Goal: Check status: Check status

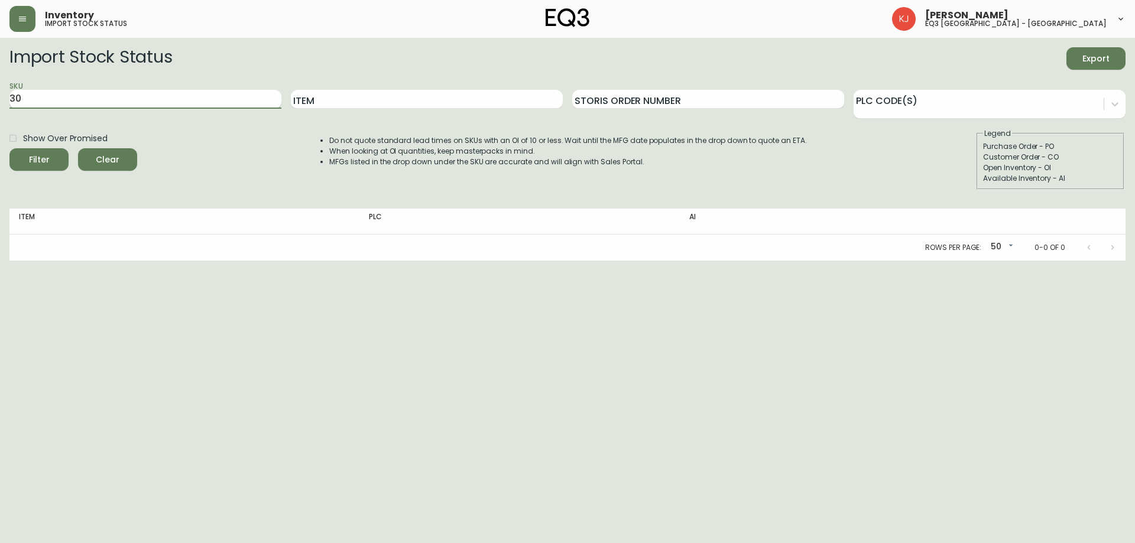
type input "3"
paste input "3220-700-77"
type input "3220-700-77"
click at [38, 168] on button "Filter" at bounding box center [38, 159] width 59 height 22
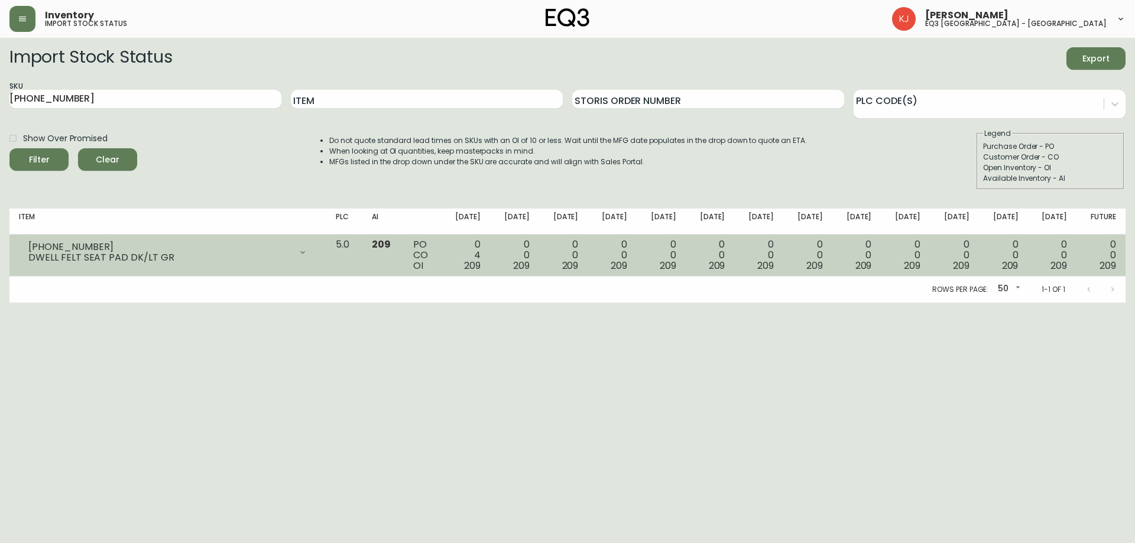
click at [307, 249] on icon at bounding box center [302, 252] width 9 height 9
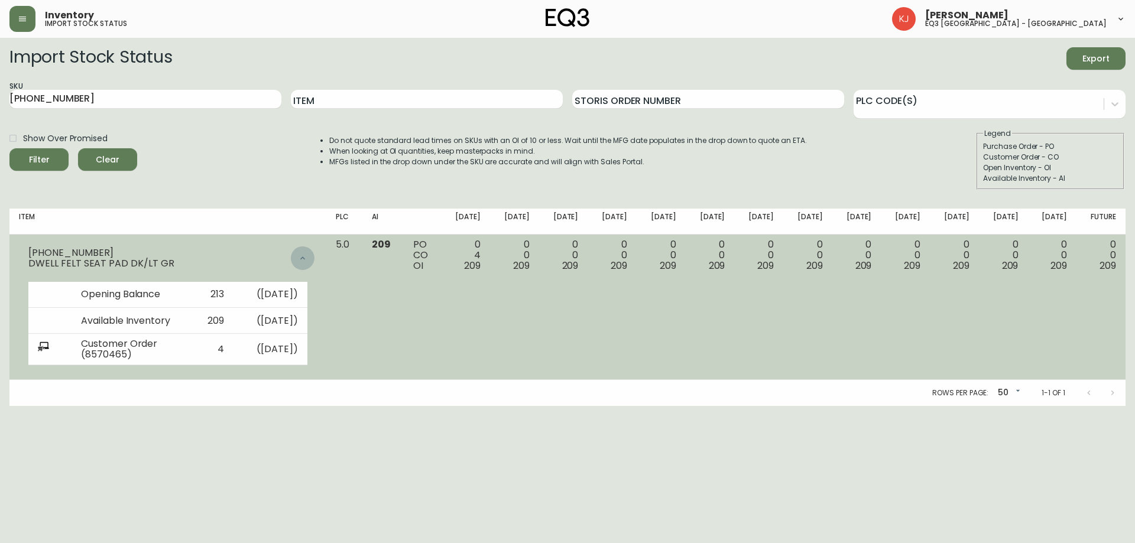
click at [314, 249] on div at bounding box center [303, 258] width 24 height 24
